Goal: Information Seeking & Learning: Learn about a topic

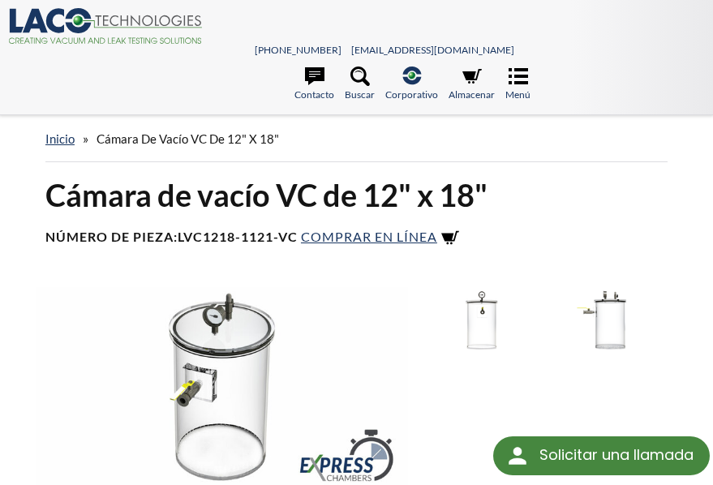
drag, startPoint x: 125, startPoint y: 188, endPoint x: 58, endPoint y: 235, distance: 82.2
click at [125, 188] on font "Cámara de vacío VC de 12" x 18"" at bounding box center [266, 195] width 442 height 37
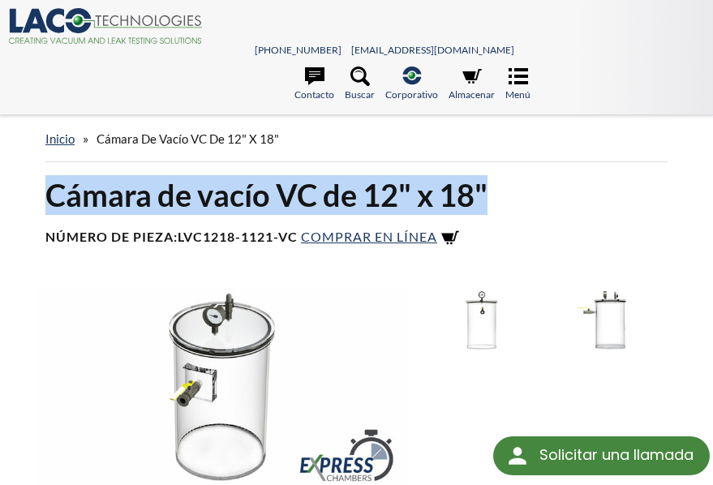
drag, startPoint x: 47, startPoint y: 194, endPoint x: 491, endPoint y: 187, distance: 443.9
click at [491, 187] on h1 "Cámara de vacío VC de 12" x 18"" at bounding box center [356, 195] width 622 height 40
copy font "Cámara de vacío VC de 12" x 18""
click at [203, 213] on font "Cámara de vacío VC de 12" x 18"" at bounding box center [266, 195] width 442 height 37
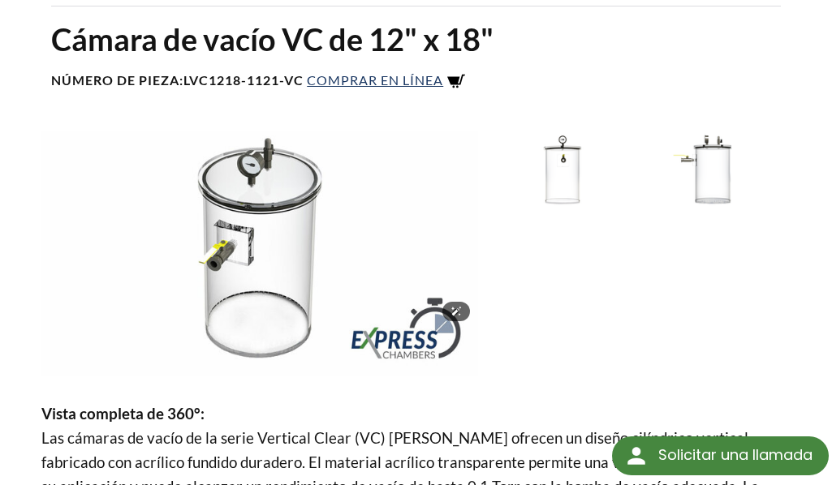
scroll to position [162, 0]
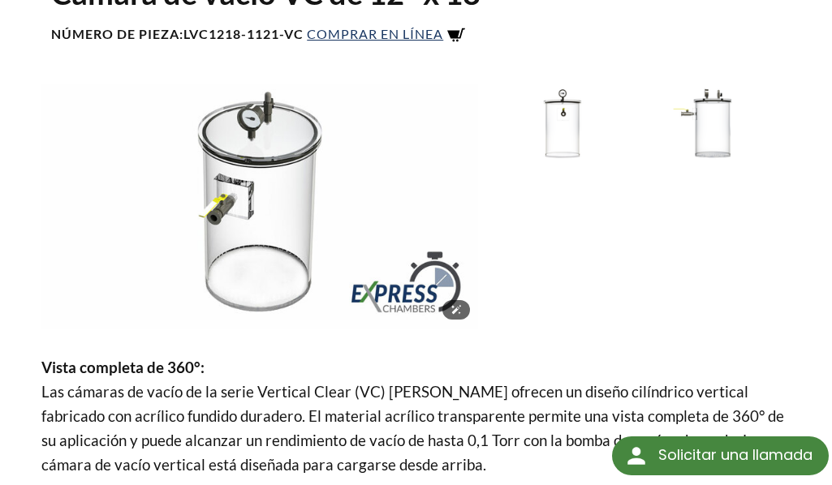
click at [273, 239] on img at bounding box center [259, 206] width 437 height 245
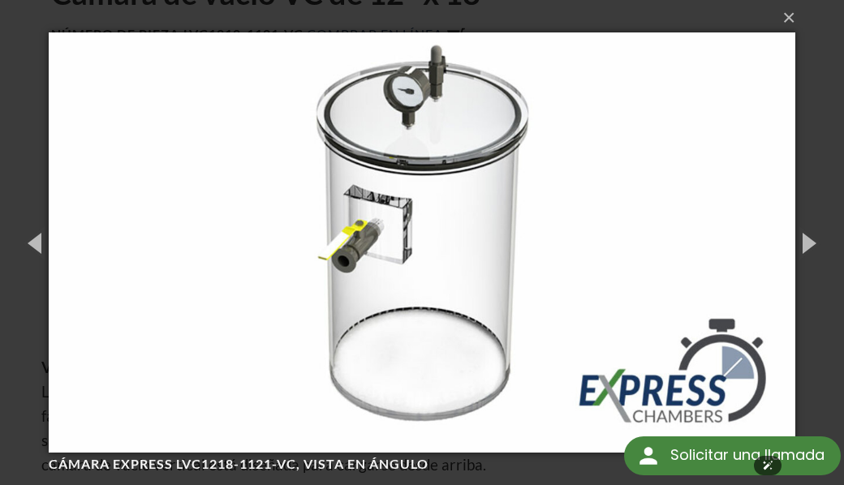
click at [240, 296] on img at bounding box center [422, 242] width 747 height 485
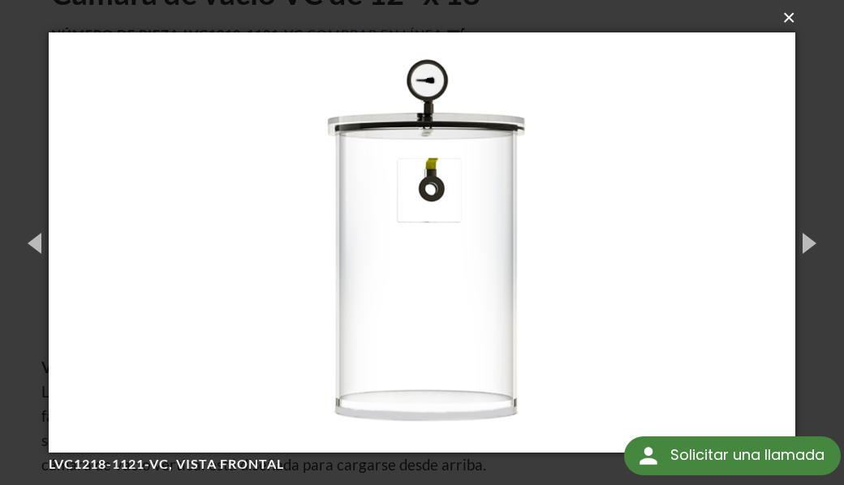
click at [786, 19] on font "×" at bounding box center [788, 17] width 13 height 25
click at [800, 234] on button "button" at bounding box center [807, 242] width 73 height 89
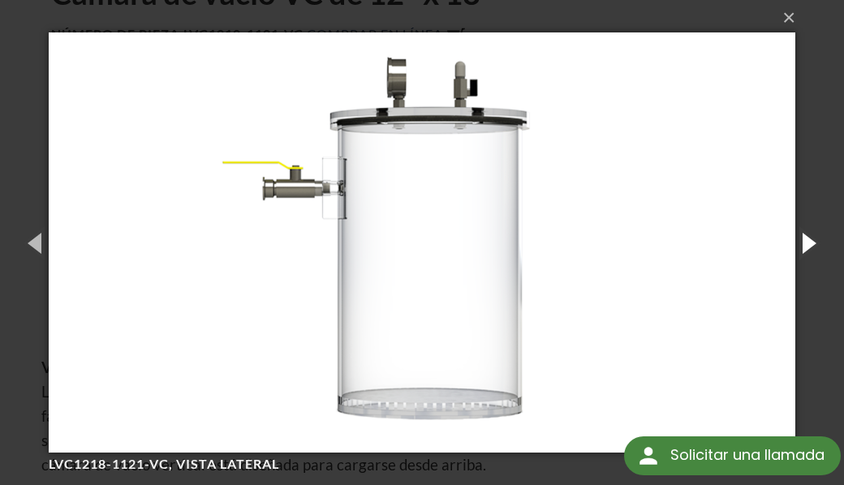
click at [800, 234] on button "button" at bounding box center [807, 242] width 73 height 89
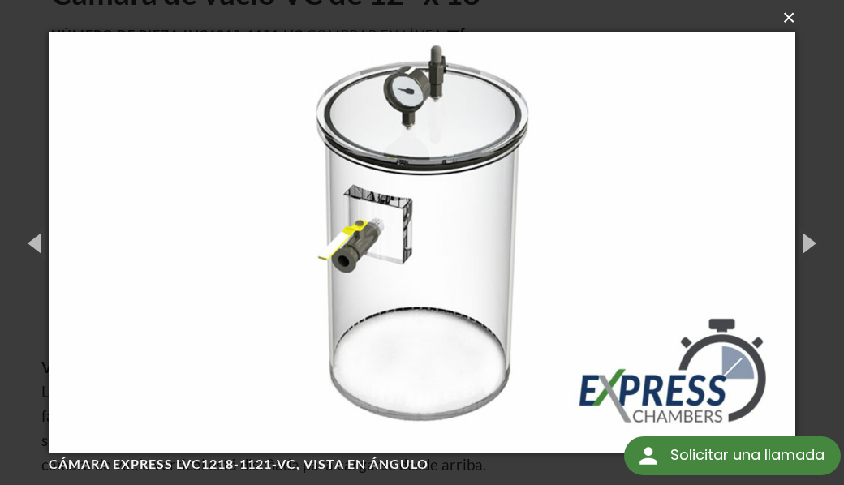
click at [785, 16] on font "×" at bounding box center [788, 17] width 13 height 25
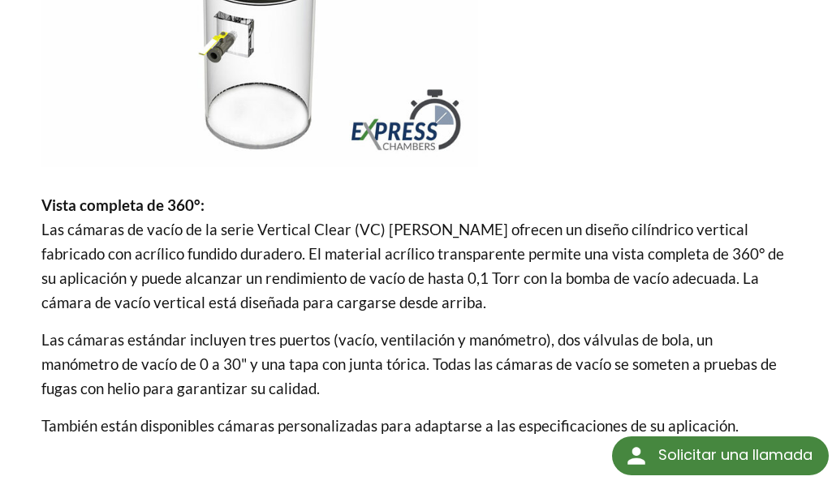
scroll to position [406, 0]
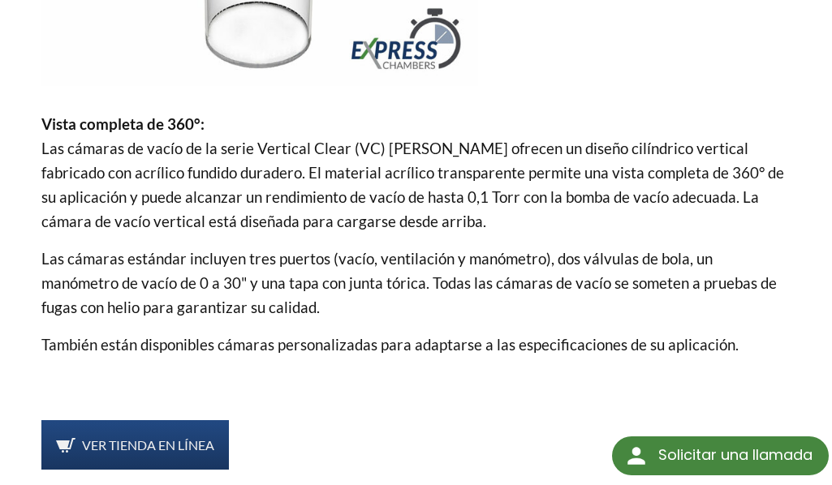
drag, startPoint x: 736, startPoint y: 351, endPoint x: 186, endPoint y: 305, distance: 552.1
click at [186, 305] on div "Vista completa de 360°: Las cámaras de vacío de la serie Vertical Clear (VC) de…" at bounding box center [415, 253] width 749 height 282
click at [202, 195] on font "Las cámaras de vacío de la serie Vertical Clear (VC) de LACO ofrecen un diseño …" at bounding box center [412, 185] width 743 height 92
click at [145, 289] on font "Las cámaras estándar incluyen tres puertos (vacío, ventilación y manómetro), do…" at bounding box center [408, 282] width 735 height 67
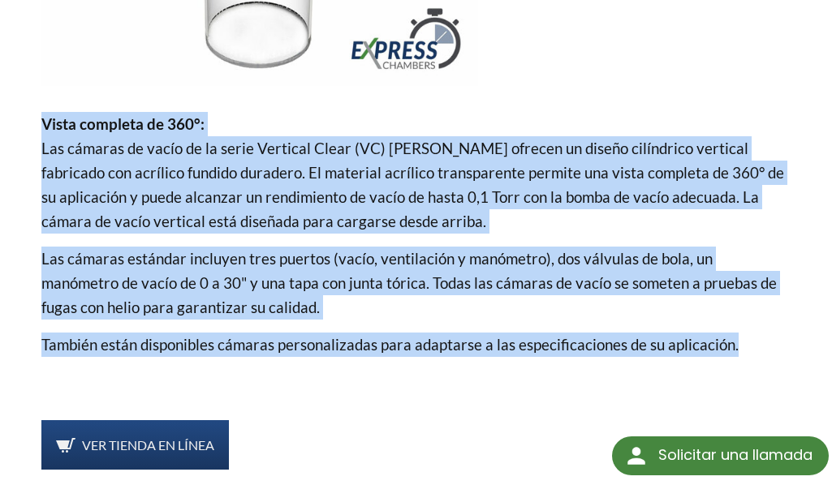
drag, startPoint x: 45, startPoint y: 126, endPoint x: 729, endPoint y: 337, distance: 715.1
click at [729, 337] on div "Vista completa de 360°: Las cámaras de vacío de la serie Vertical Clear (VC) de…" at bounding box center [415, 253] width 749 height 282
copy div "Vista completa de 360°: Las cámaras de vacío de la serie Vertical Clear (VC) de…"
click at [698, 303] on p "Las cámaras estándar incluyen tres puertos (vacío, ventilación y manómetro), do…" at bounding box center [415, 283] width 749 height 73
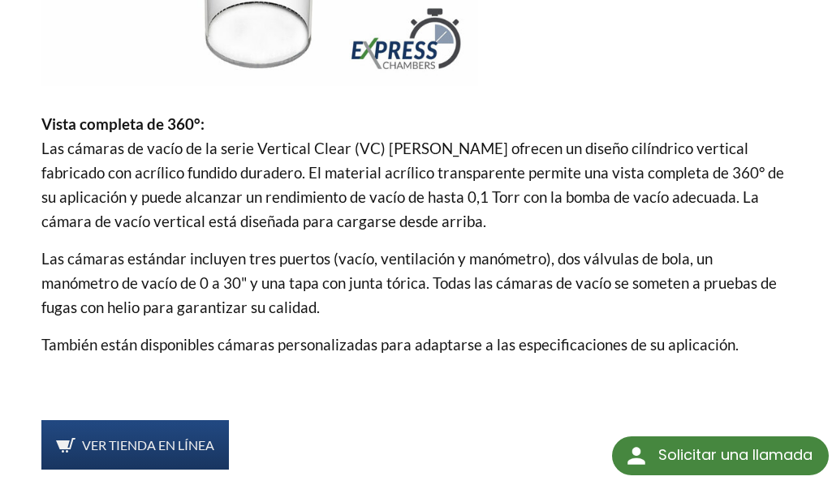
click at [200, 282] on font "Las cámaras estándar incluyen tres puertos (vacío, ventilación y manómetro), do…" at bounding box center [408, 282] width 735 height 67
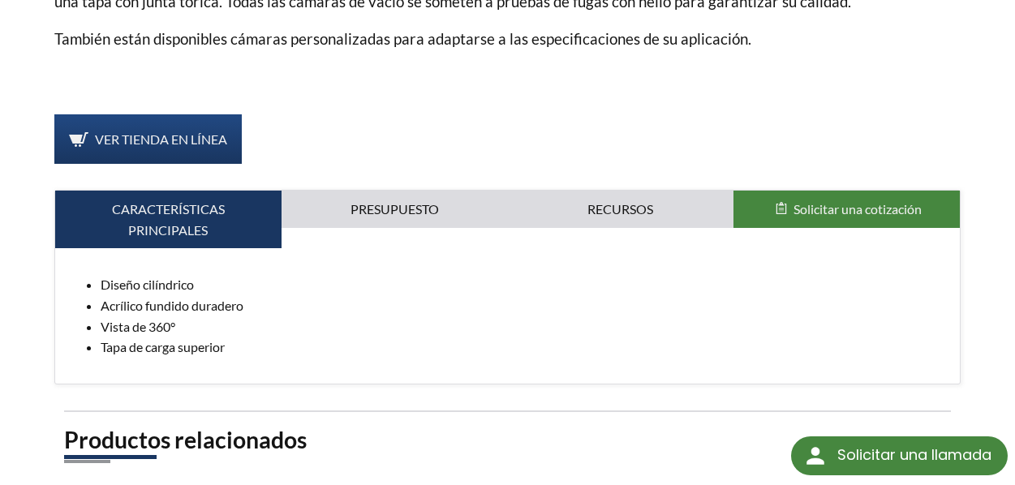
scroll to position [740, 0]
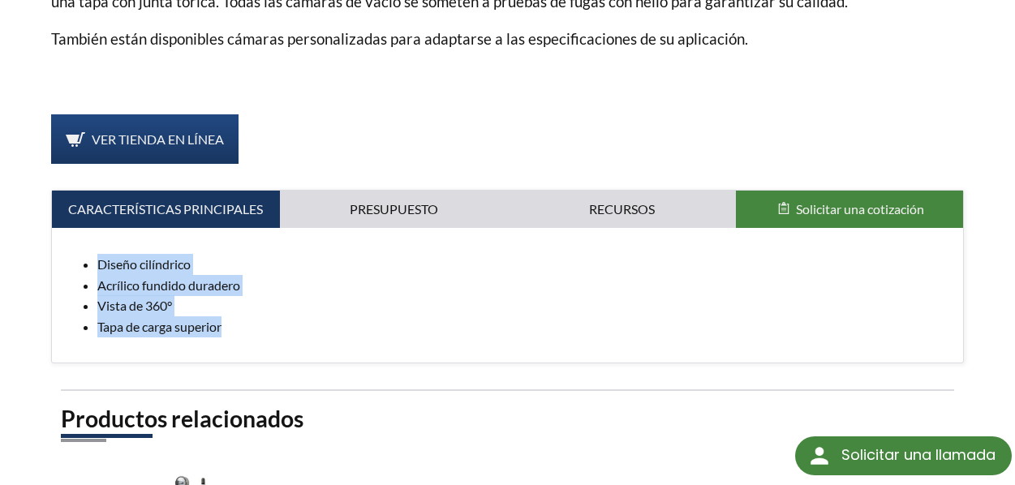
drag, startPoint x: 229, startPoint y: 342, endPoint x: 97, endPoint y: 266, distance: 152.3
click at [97, 266] on div "Diseño cilíndrico Acrílico fundido duradero Vista de 360° Tapa de carga superio…" at bounding box center [508, 295] width 912 height 135
copy ul "Diseño cilíndrico Acrílico fundido duradero Vista de 360° Tapa de carga superior"
click at [23, 322] on div "Cámara de vacío VC de 12" x 18" Número de pieza: LVC1218-1121-VC Comprar en lín…" at bounding box center [507, 59] width 1015 height 1284
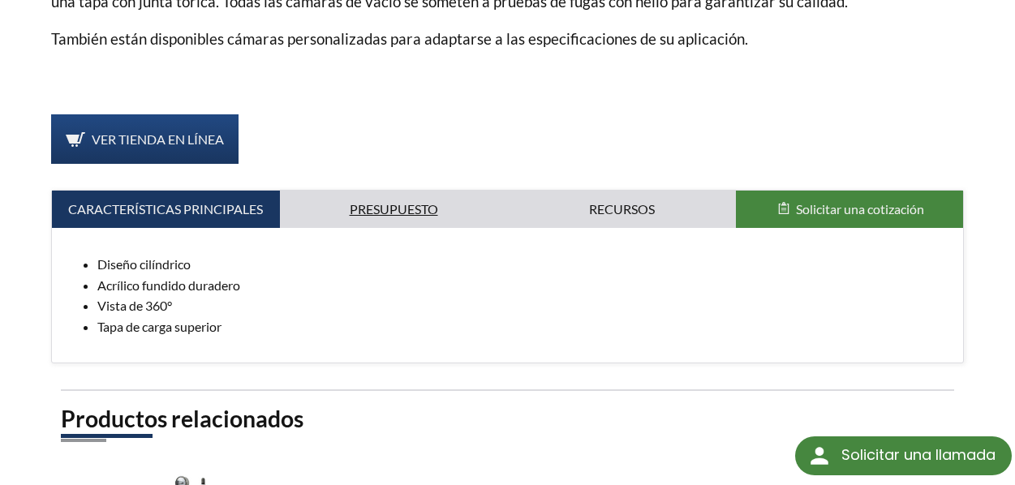
click at [402, 206] on link "Presupuesto" at bounding box center [394, 209] width 228 height 37
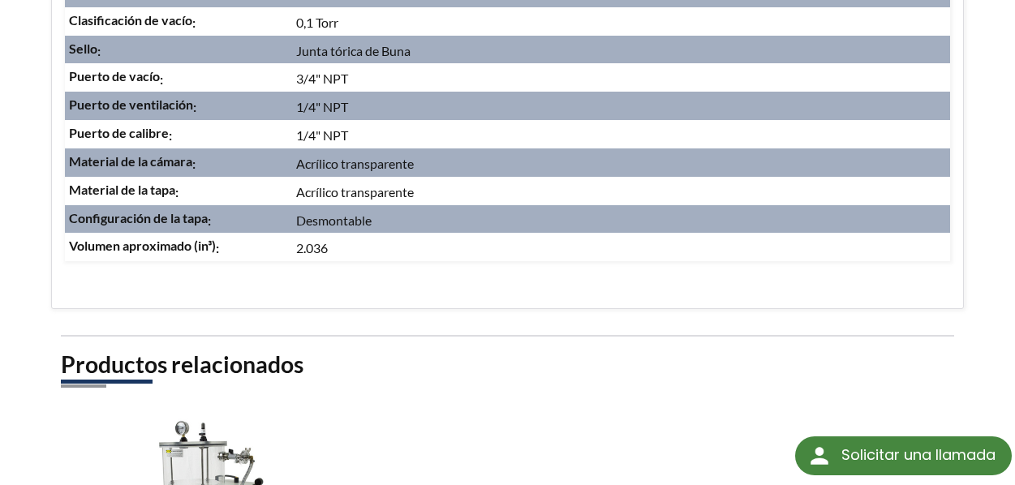
scroll to position [821, 0]
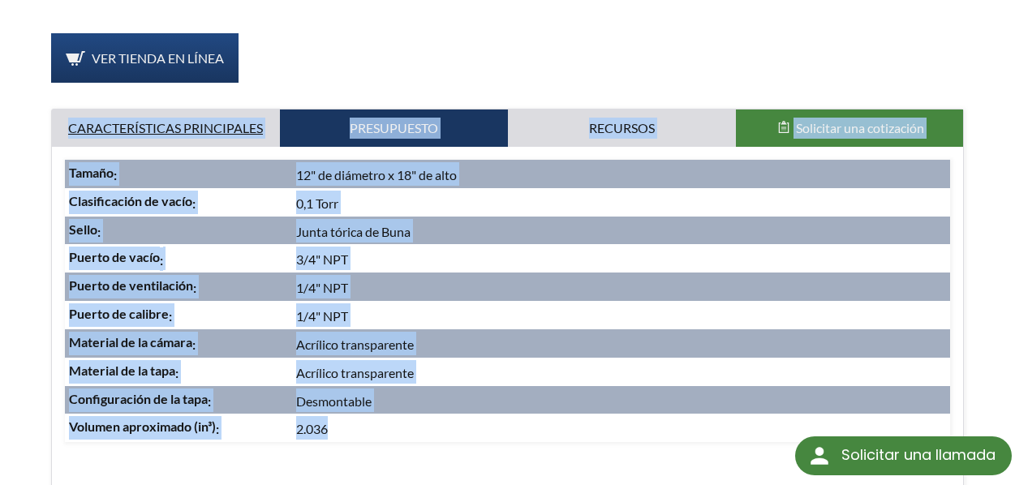
drag, startPoint x: 365, startPoint y: 433, endPoint x: 69, endPoint y: 109, distance: 438.8
click at [69, 110] on form "Características principales Presupuesto Accesorios Recursos Solicitar una cotiz…" at bounding box center [508, 299] width 912 height 379
copy form "Características principales Presupuesto Accesorios Recursos Solicitar una cotiz…"
click at [286, 287] on td "Puerto de ventilación :" at bounding box center [179, 287] width 228 height 28
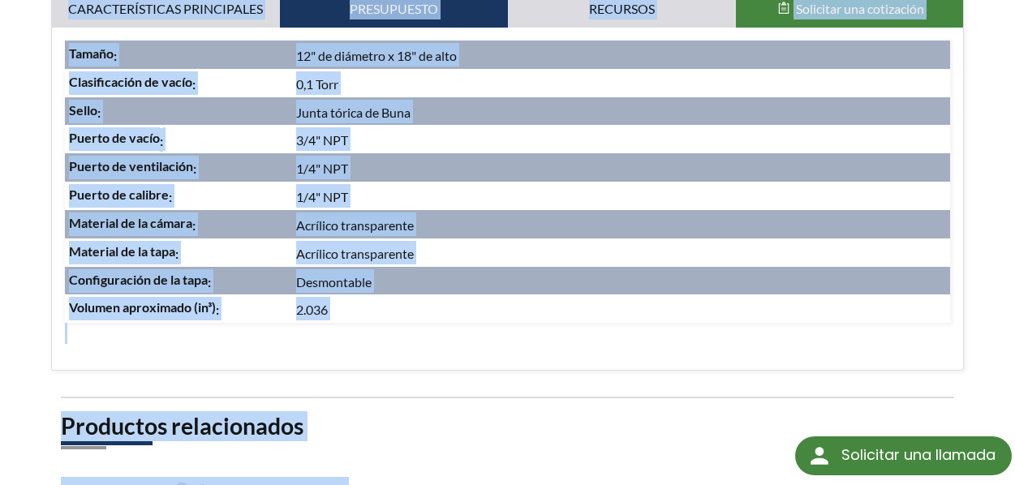
scroll to position [985, 0]
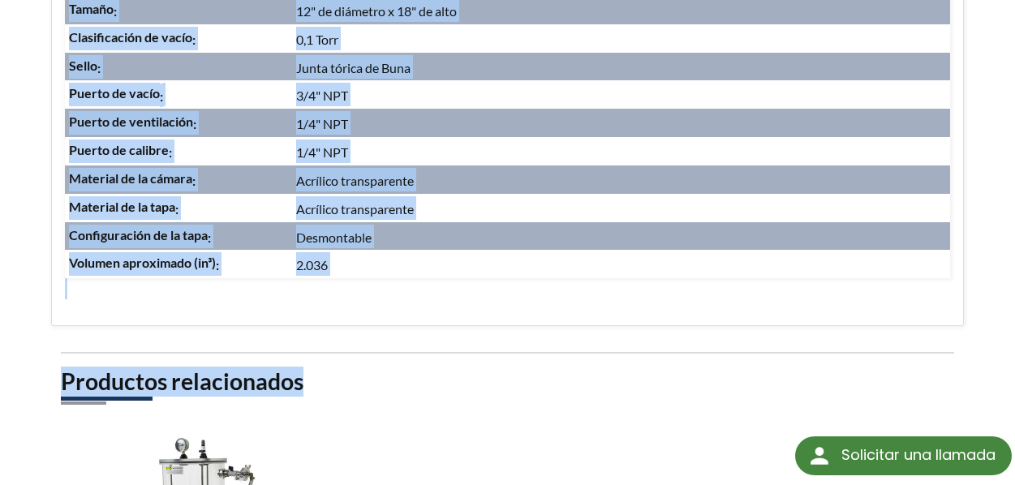
drag, startPoint x: 101, startPoint y: 83, endPoint x: 302, endPoint y: 377, distance: 356.3
copy div "Características principales Presupuesto Accesorios Recursos Solicitar una cotiz…"
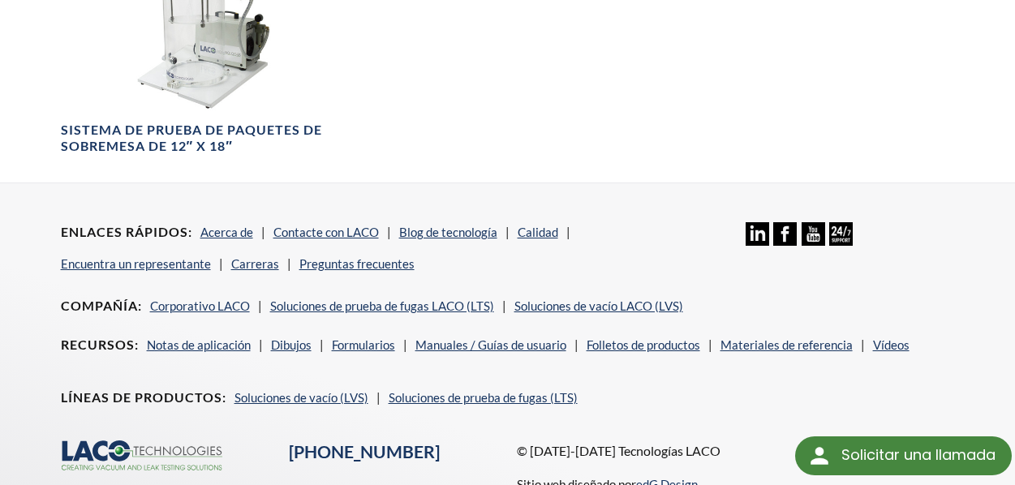
scroll to position [1565, 0]
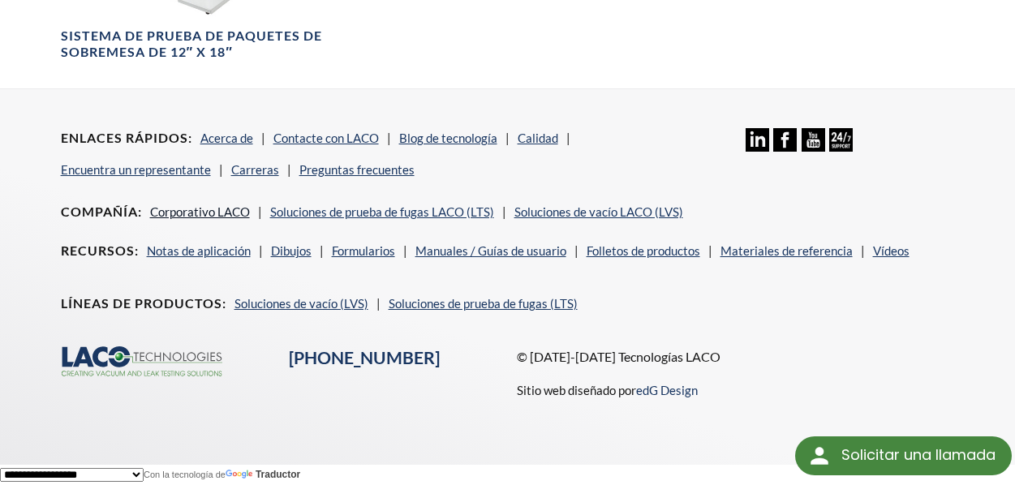
click at [205, 208] on font "Corporativo LACO" at bounding box center [200, 211] width 100 height 15
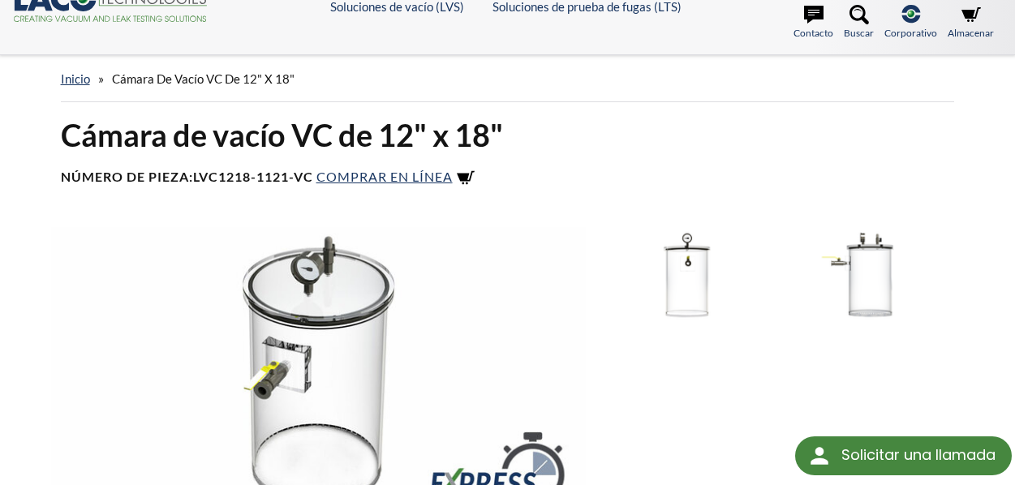
scroll to position [0, 0]
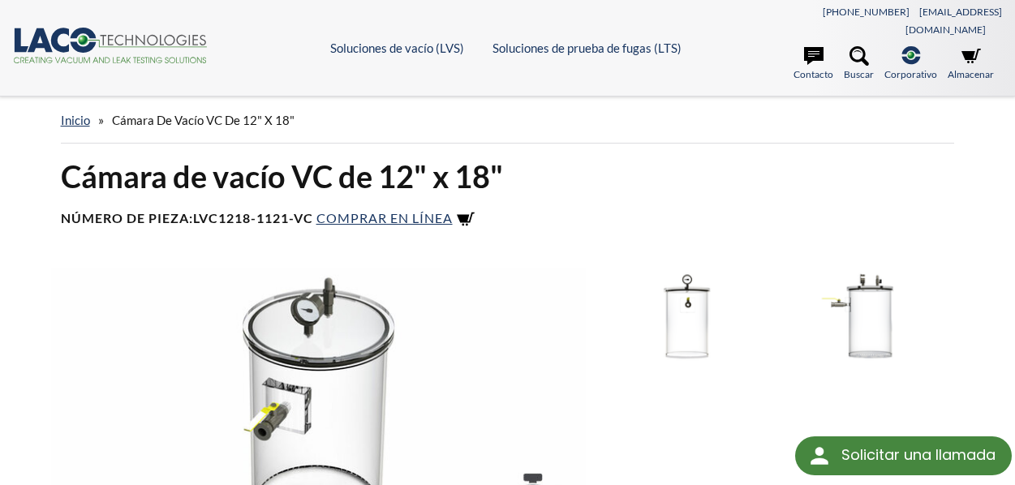
click at [304, 158] on font "Cámara de vacío VC de 12" x 18"" at bounding box center [282, 176] width 442 height 37
click at [184, 113] on font "Cámara de vacío VC de 12" x 18"" at bounding box center [203, 120] width 183 height 15
click at [84, 113] on font "Inicio" at bounding box center [75, 120] width 29 height 15
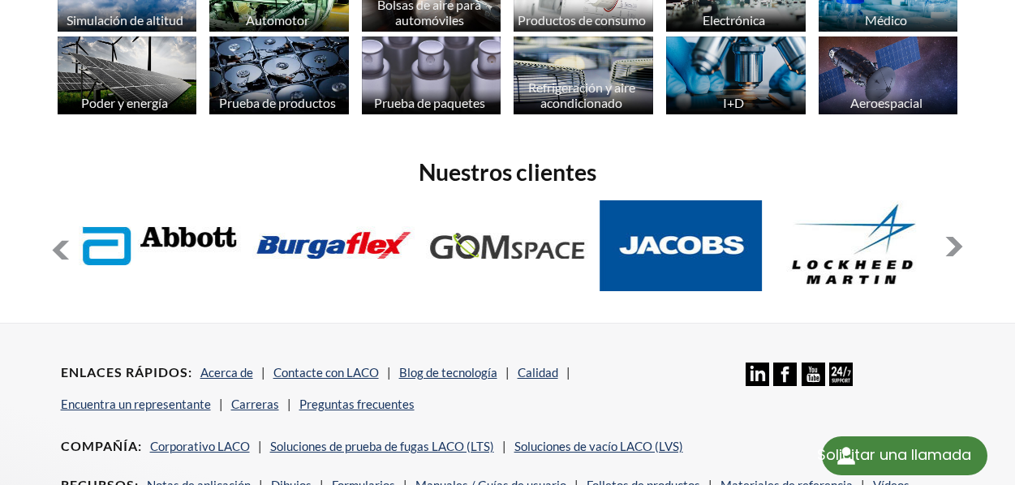
scroll to position [1217, 0]
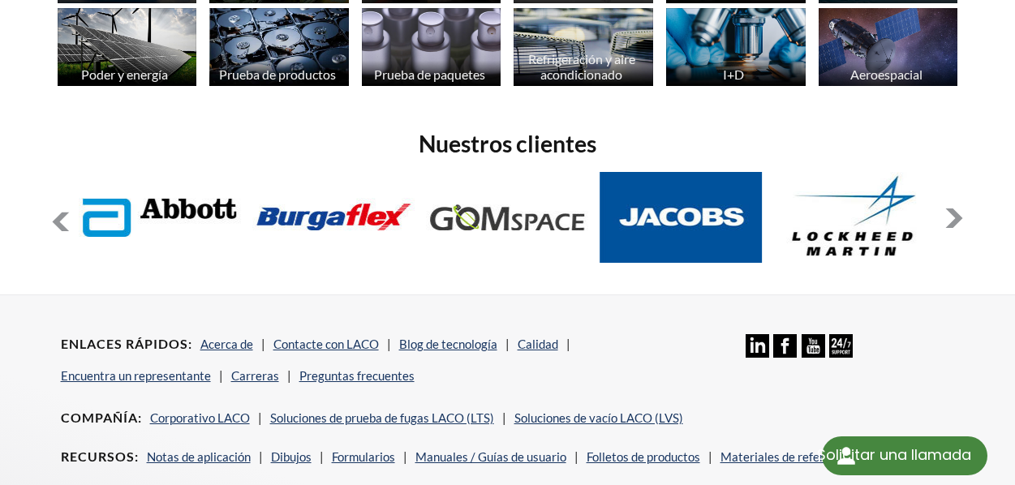
click at [953, 209] on button at bounding box center [954, 218] width 19 height 19
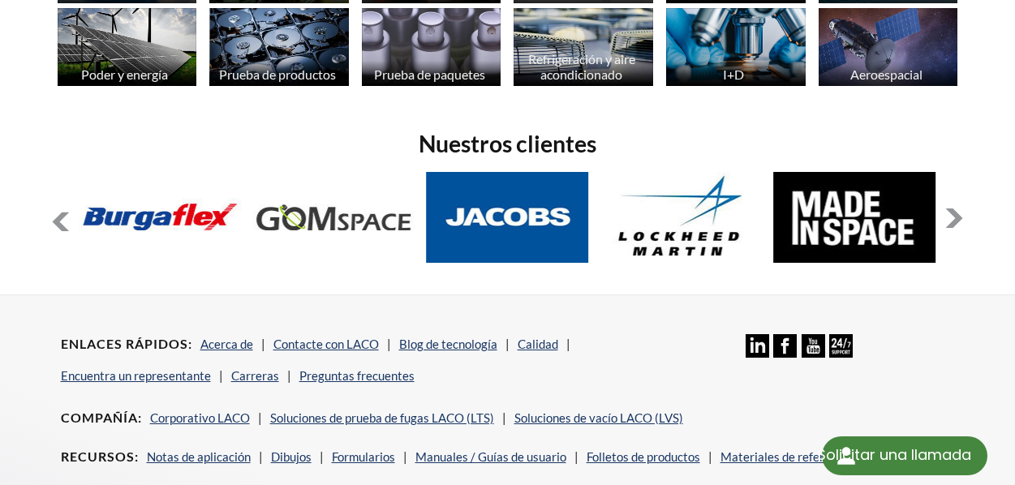
click at [953, 209] on button at bounding box center [954, 218] width 19 height 19
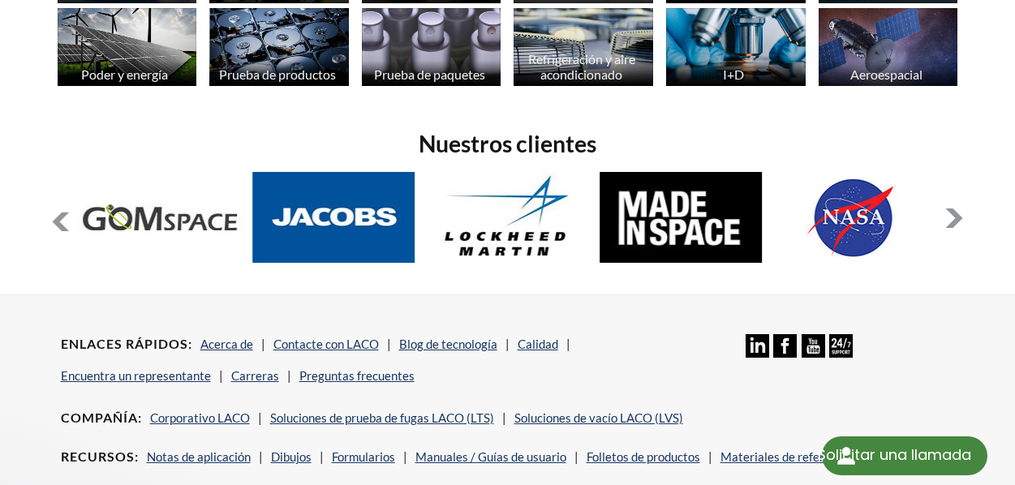
click at [953, 209] on button at bounding box center [954, 218] width 19 height 19
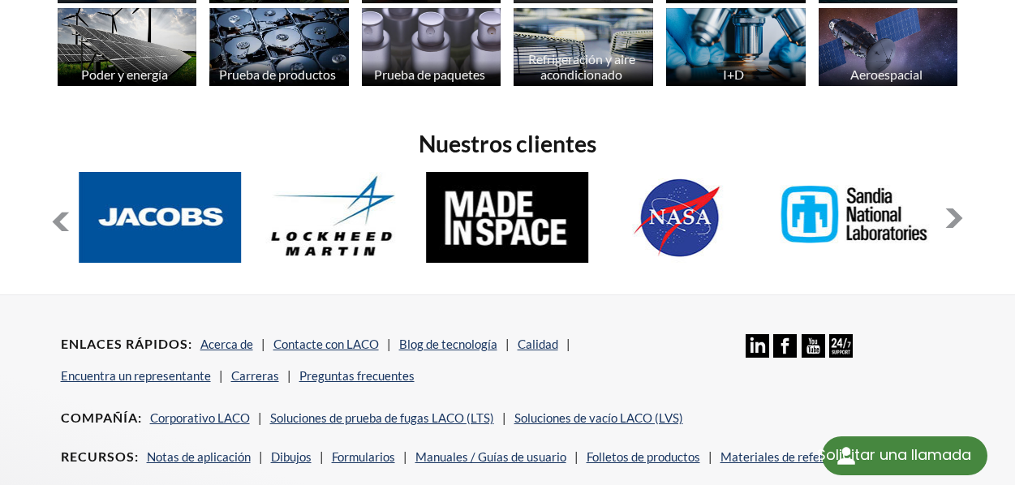
click at [953, 209] on button at bounding box center [954, 218] width 19 height 19
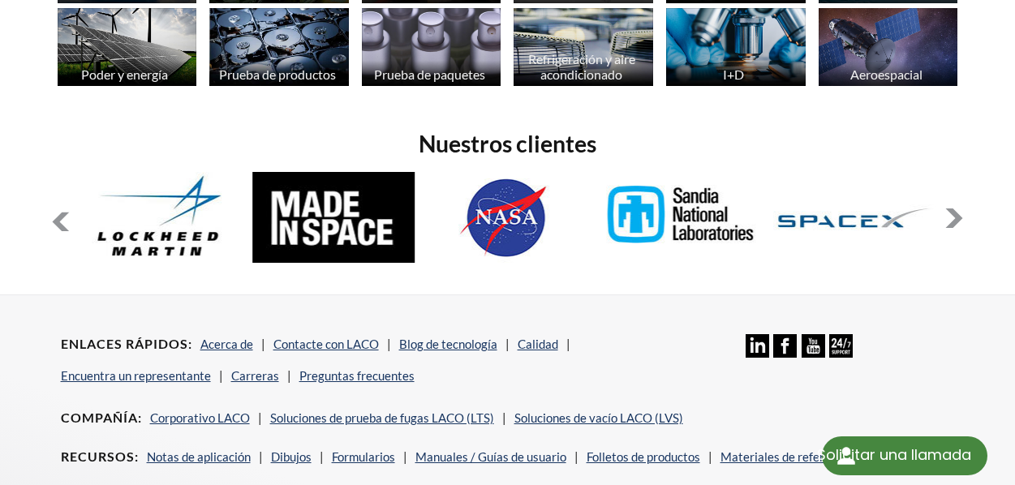
click at [953, 209] on button at bounding box center [954, 218] width 19 height 19
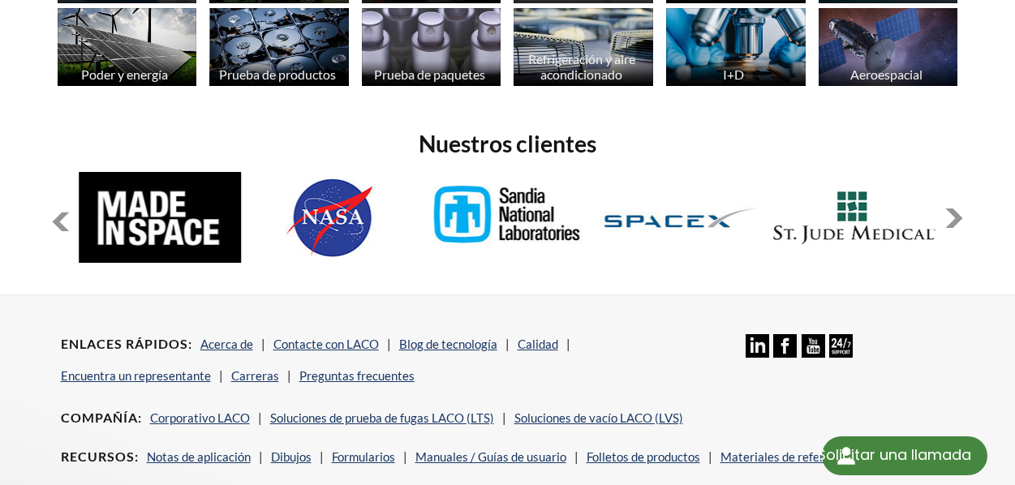
click at [943, 189] on div "diapositiva 13 to 17 de 12" at bounding box center [508, 219] width 914 height 95
click at [949, 209] on button at bounding box center [954, 218] width 19 height 19
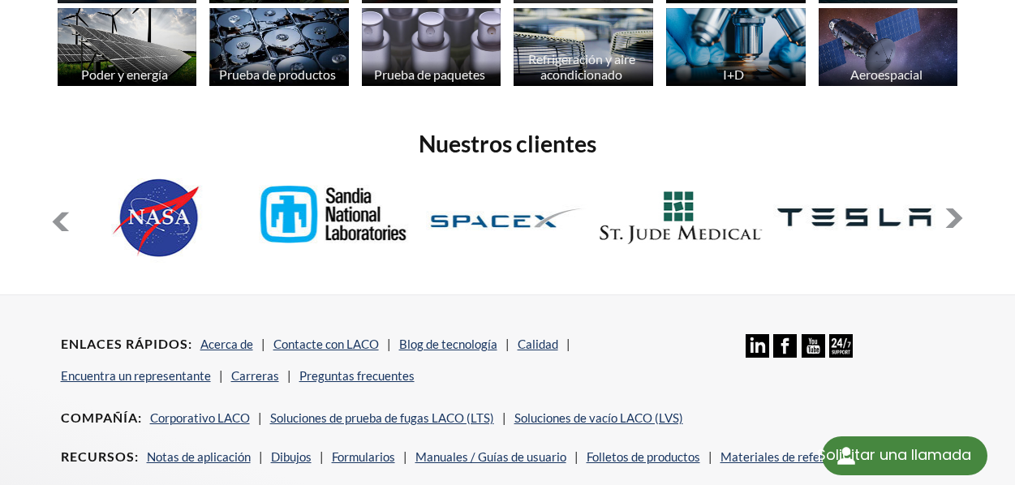
click at [949, 209] on button at bounding box center [954, 218] width 19 height 19
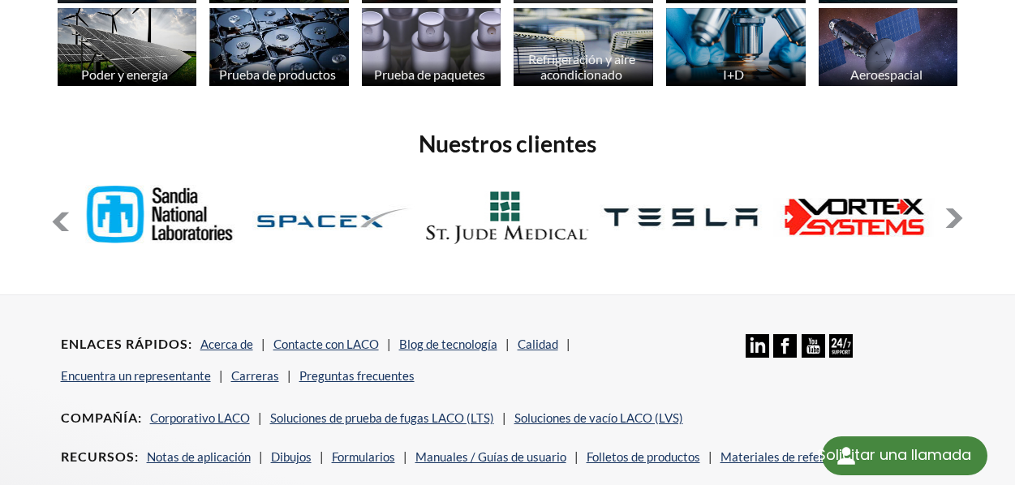
click at [949, 209] on button at bounding box center [954, 218] width 19 height 19
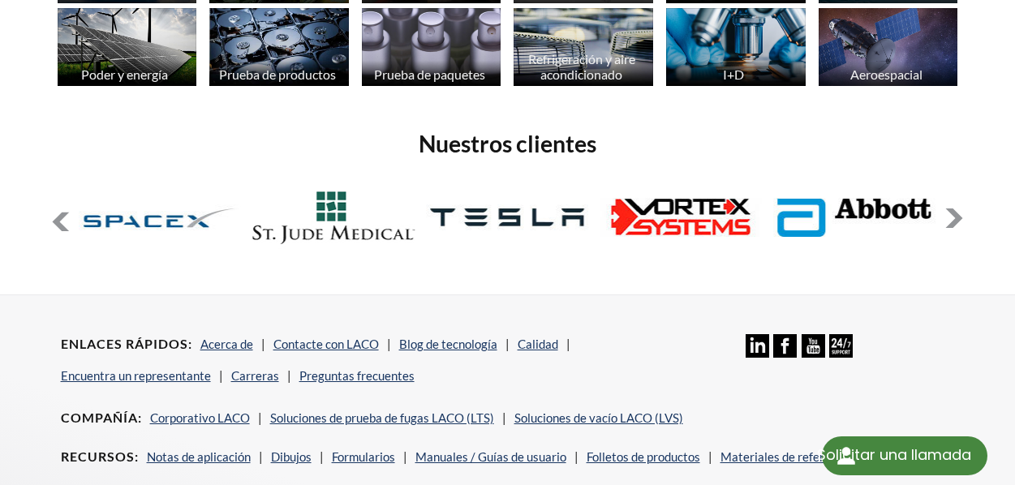
click at [949, 209] on button at bounding box center [954, 218] width 19 height 19
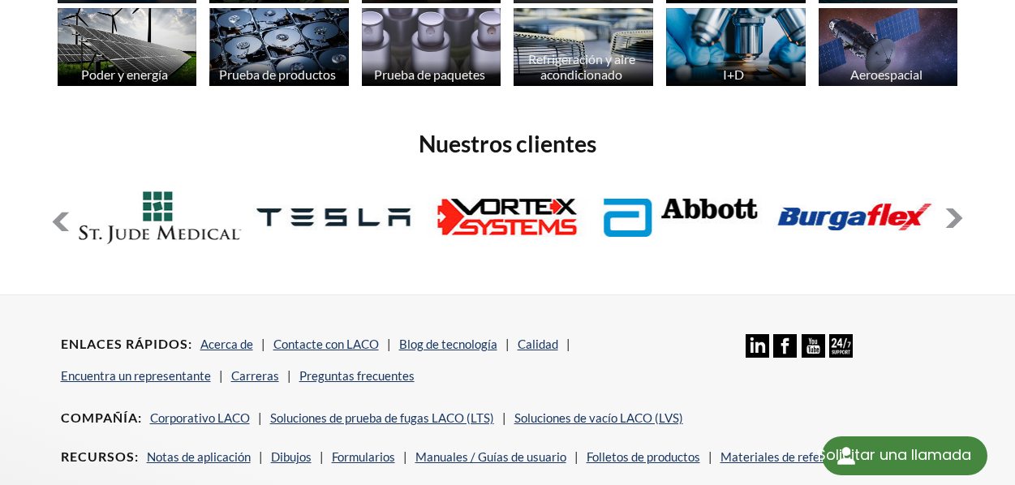
click at [949, 209] on button at bounding box center [954, 218] width 19 height 19
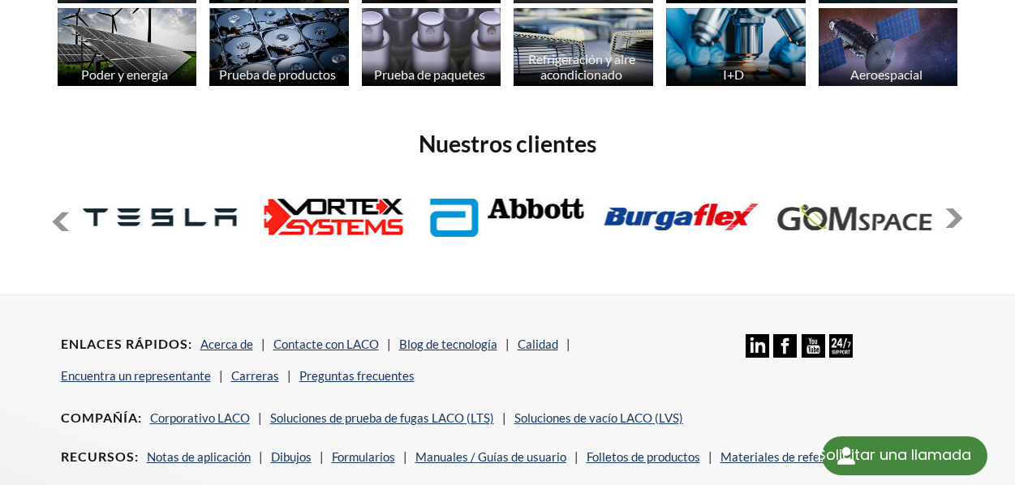
click at [949, 209] on button at bounding box center [954, 218] width 19 height 19
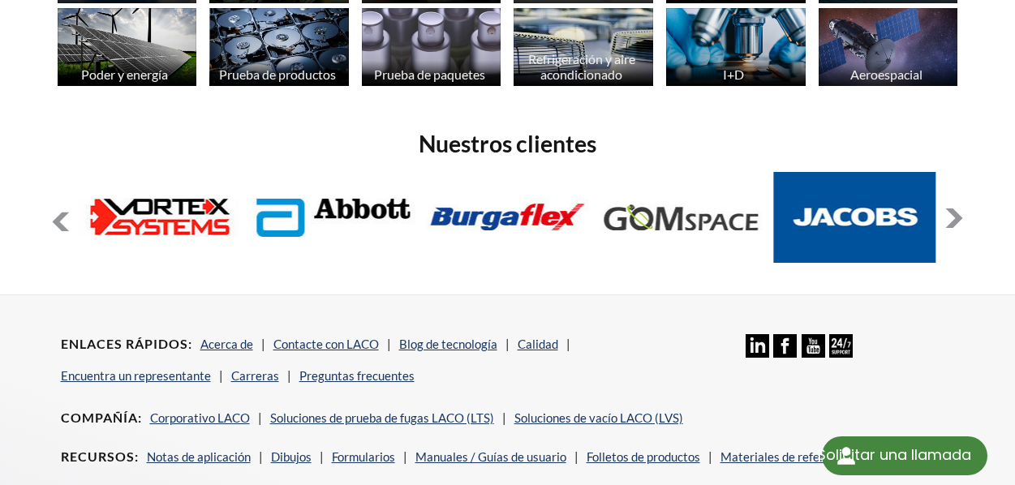
click at [949, 209] on button at bounding box center [954, 218] width 19 height 19
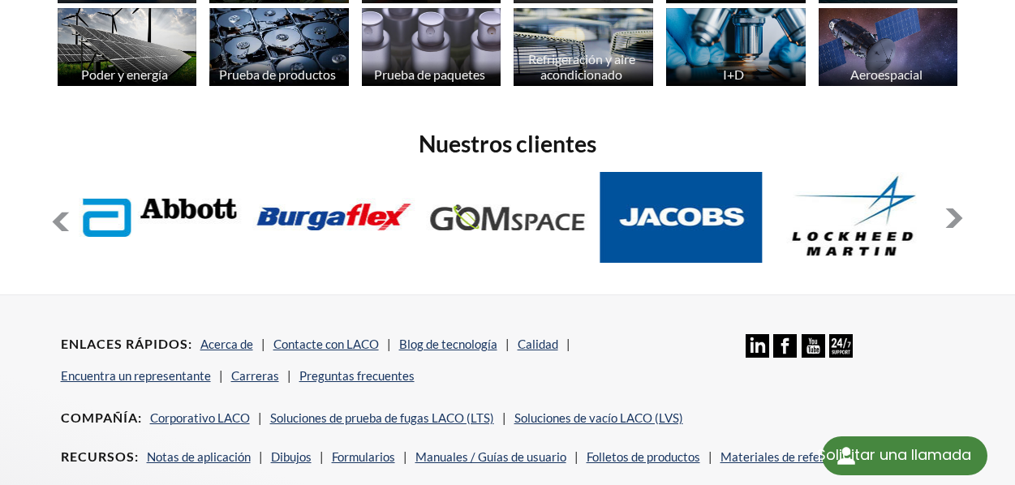
click at [949, 209] on button at bounding box center [954, 218] width 19 height 19
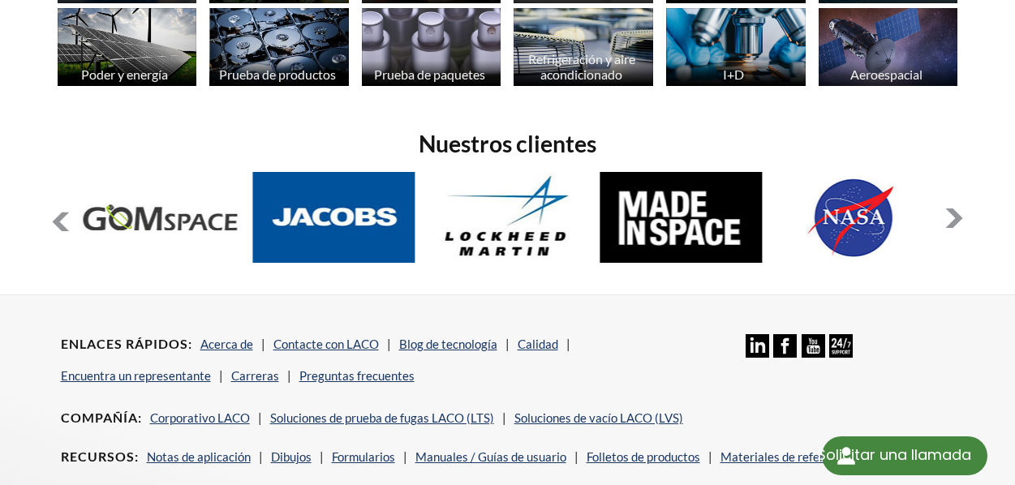
click at [949, 209] on button at bounding box center [954, 218] width 19 height 19
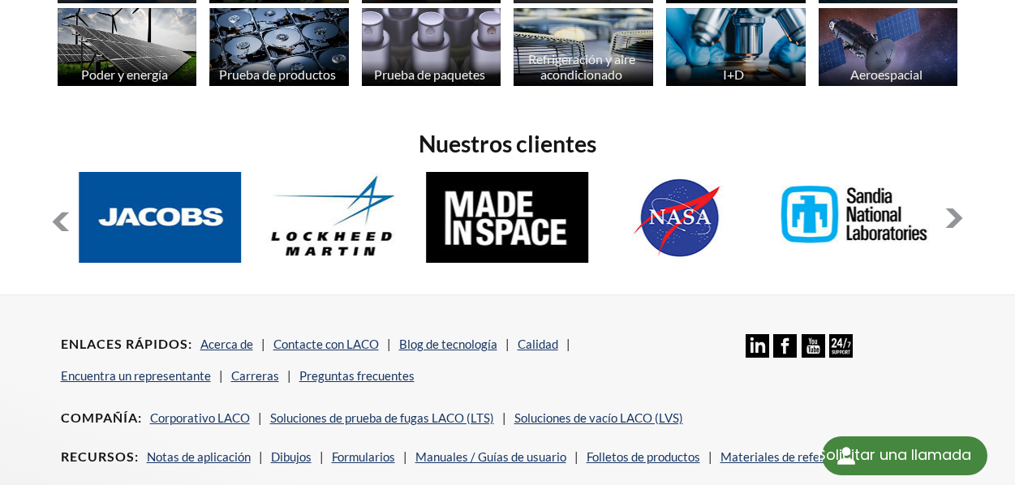
click at [949, 209] on button at bounding box center [954, 218] width 19 height 19
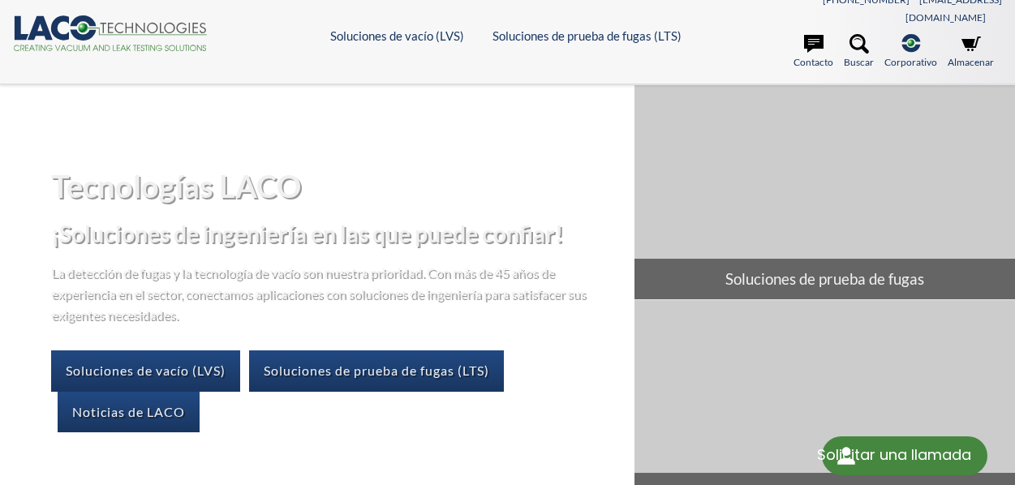
scroll to position [0, 0]
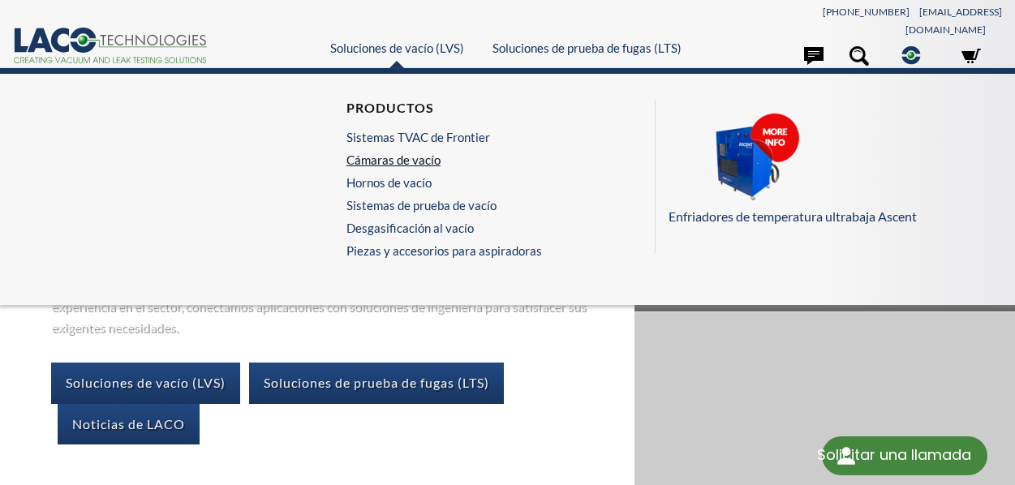
click at [418, 153] on font "Cámaras de vacío" at bounding box center [394, 160] width 94 height 15
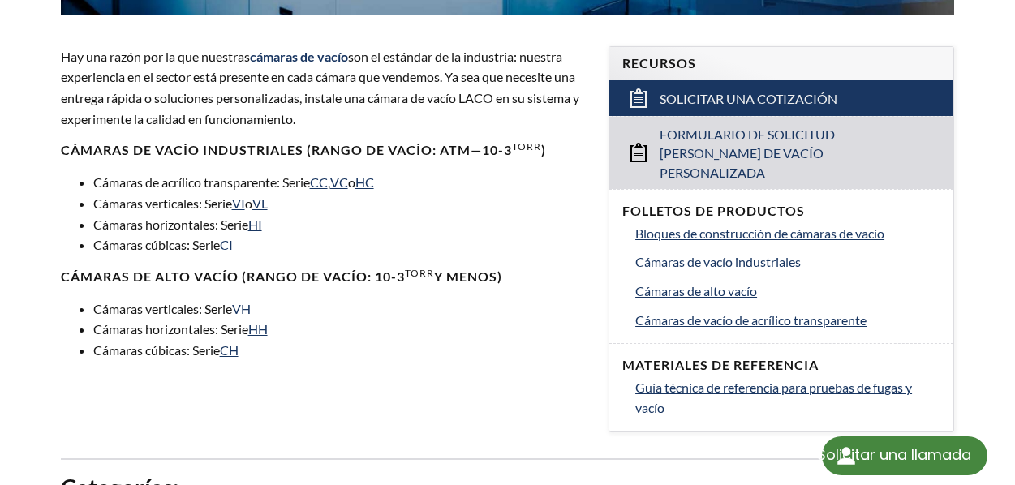
scroll to position [811, 0]
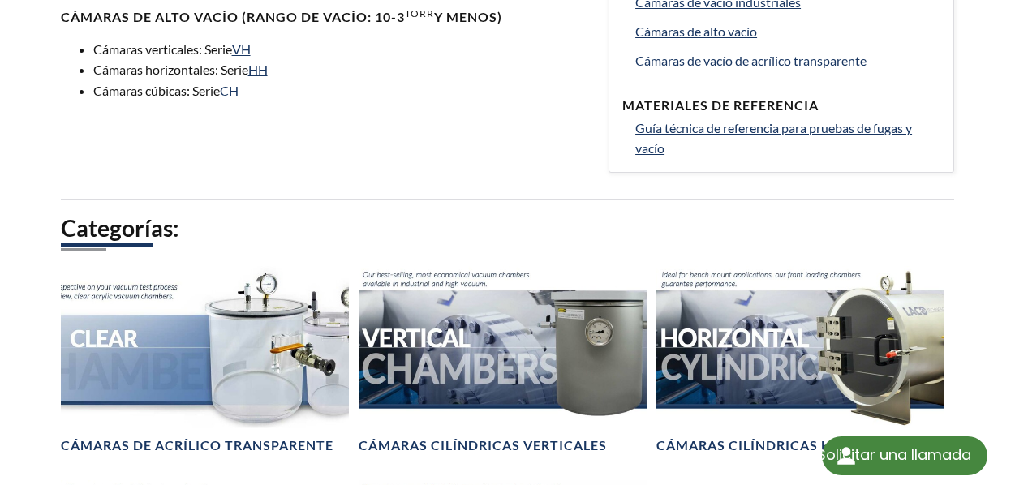
click at [13, 209] on div "Cámaras de vacío Hay una razón por la que nuestras cámaras de vacío son el está…" at bounding box center [507, 27] width 1015 height 1365
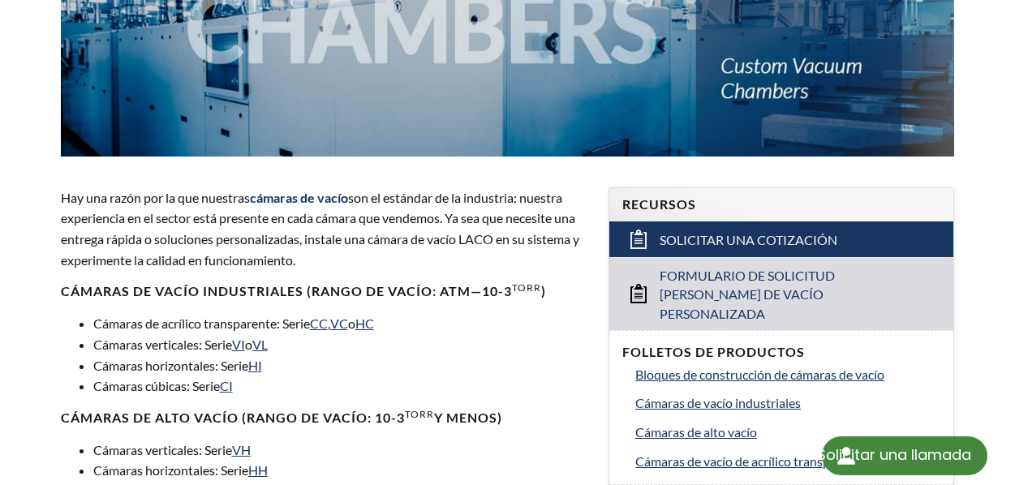
scroll to position [406, 0]
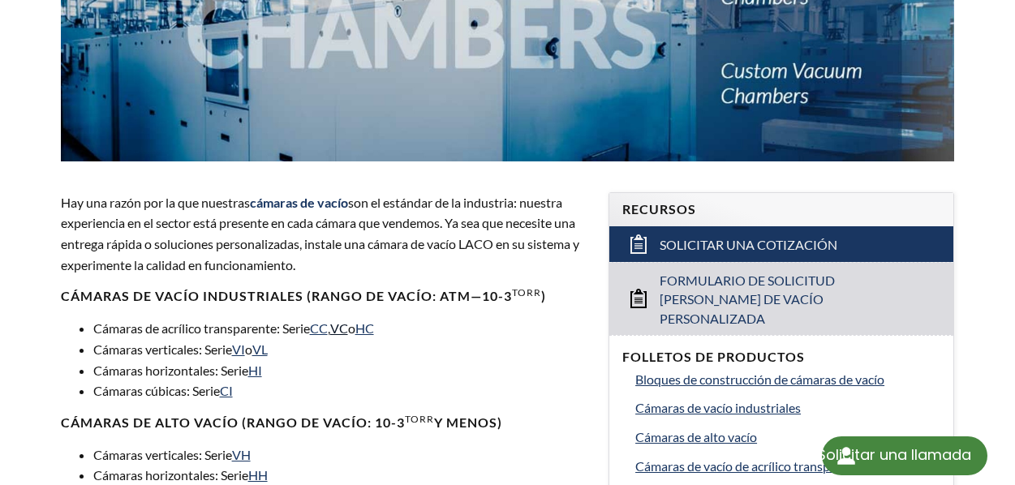
click at [348, 321] on font "VC" at bounding box center [339, 328] width 18 height 15
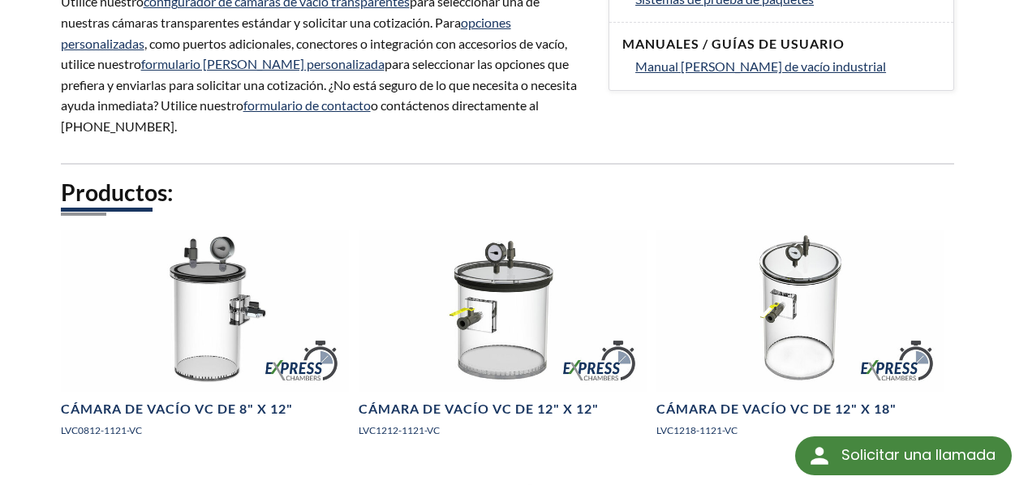
scroll to position [893, 0]
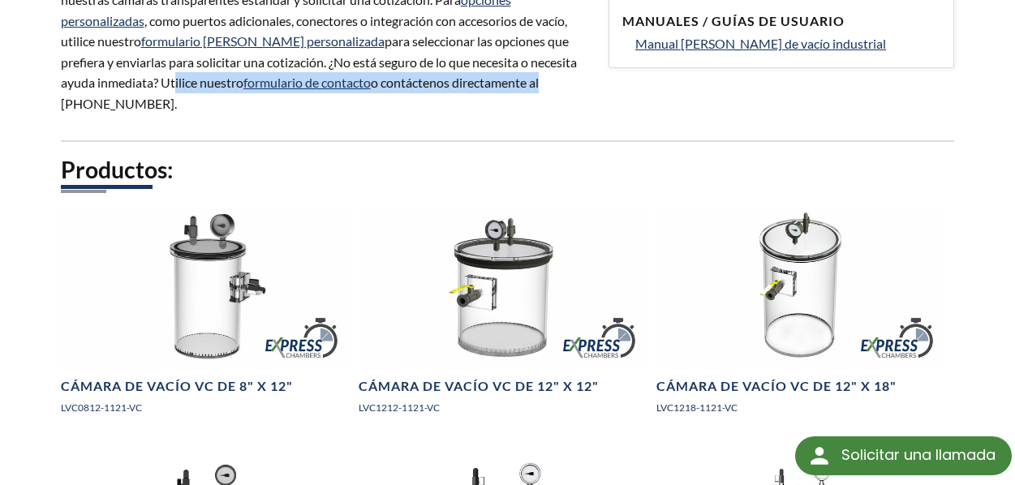
drag, startPoint x: 130, startPoint y: 65, endPoint x: 510, endPoint y: 68, distance: 379.8
click at [510, 68] on p "Utilice nuestro configurador de cámaras de vacío transparentes para seleccionar…" at bounding box center [325, 40] width 529 height 145
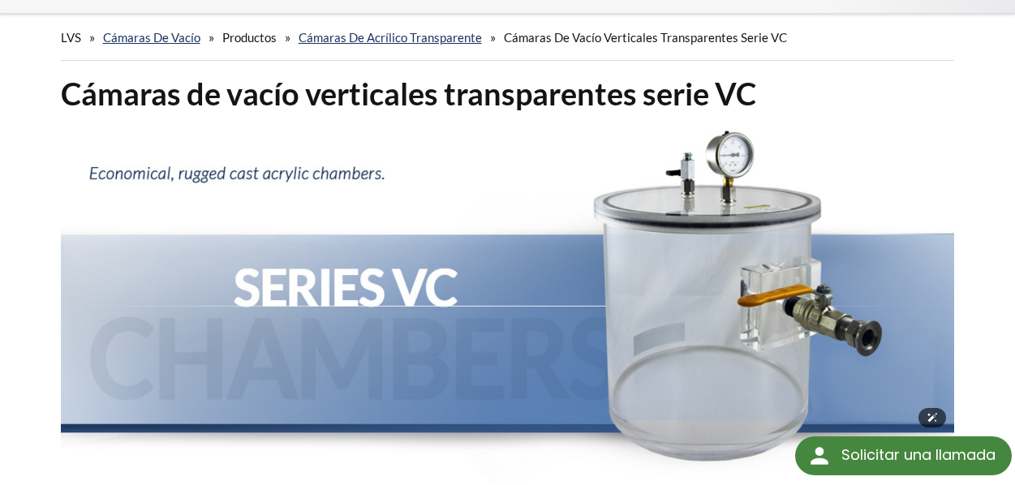
scroll to position [81, 0]
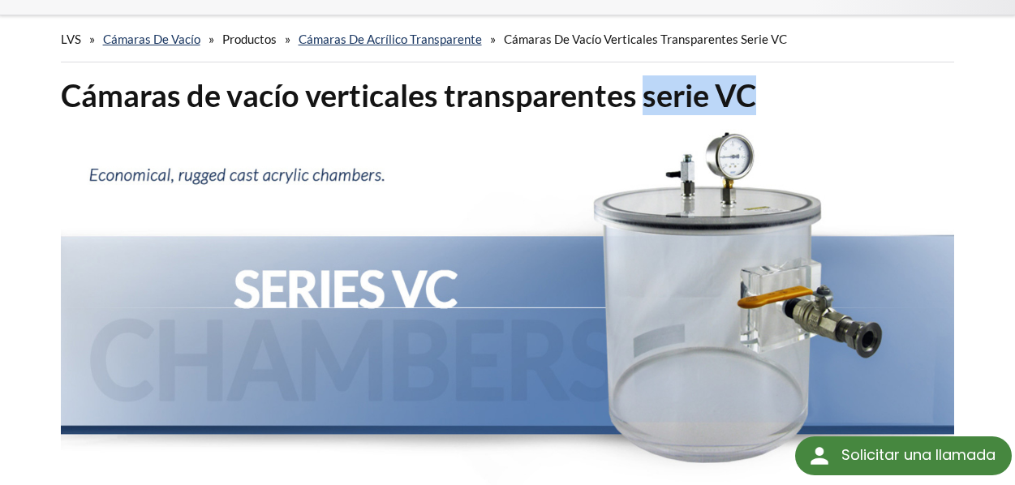
drag, startPoint x: 649, startPoint y: 80, endPoint x: 756, endPoint y: 72, distance: 107.4
click at [756, 77] on font "Cámaras de vacío verticales transparentes serie VC" at bounding box center [408, 95] width 695 height 37
copy font "serie VC"
